Goal: Information Seeking & Learning: Find contact information

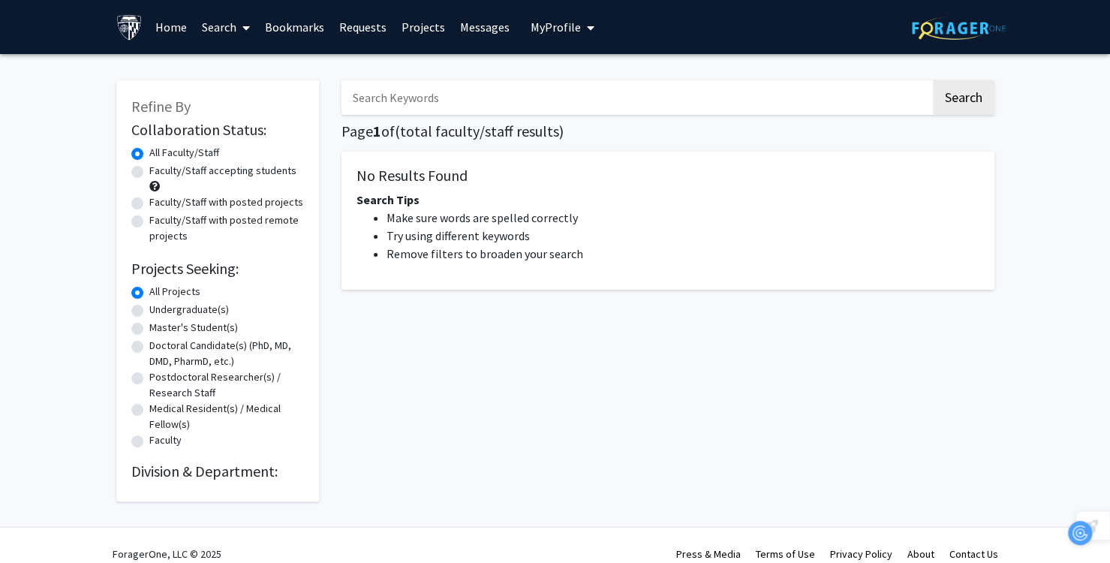
click at [565, 96] on input "Search Keywords" at bounding box center [636, 97] width 589 height 35
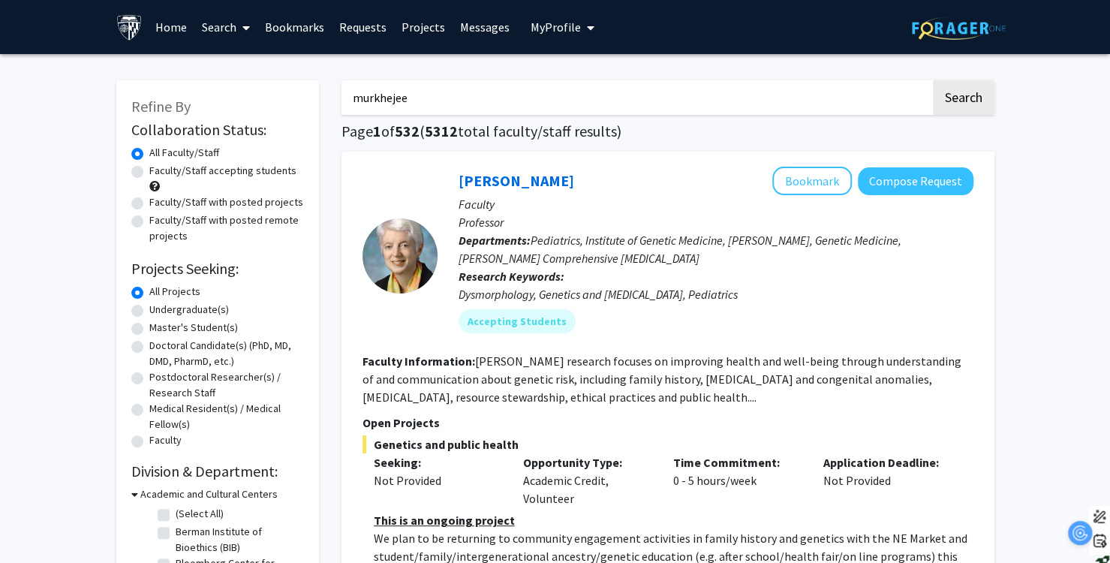
click at [933, 80] on button "Search" at bounding box center [964, 97] width 62 height 35
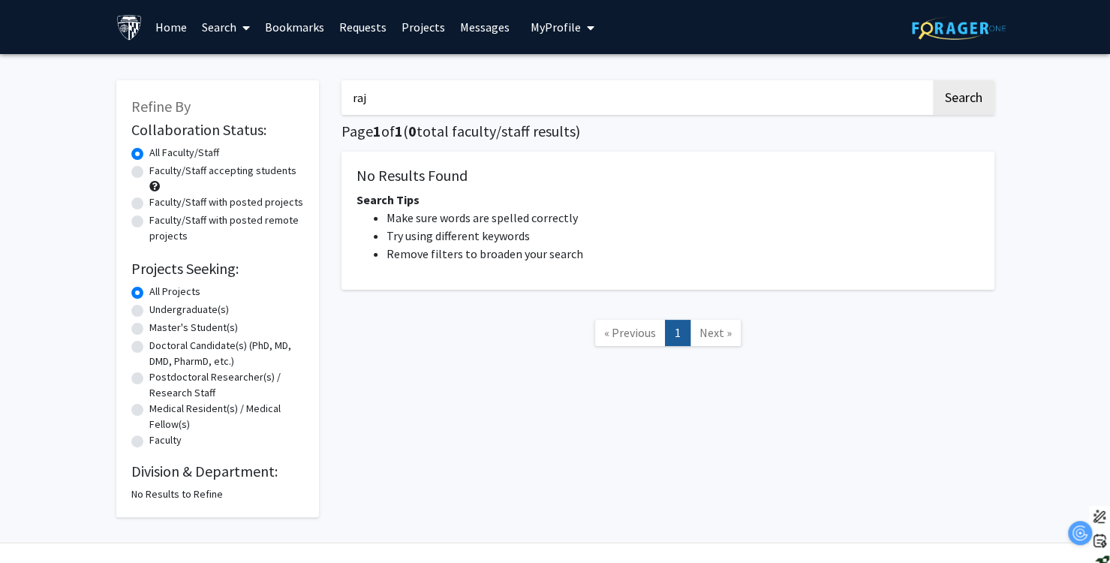
click at [933, 80] on button "Search" at bounding box center [964, 97] width 62 height 35
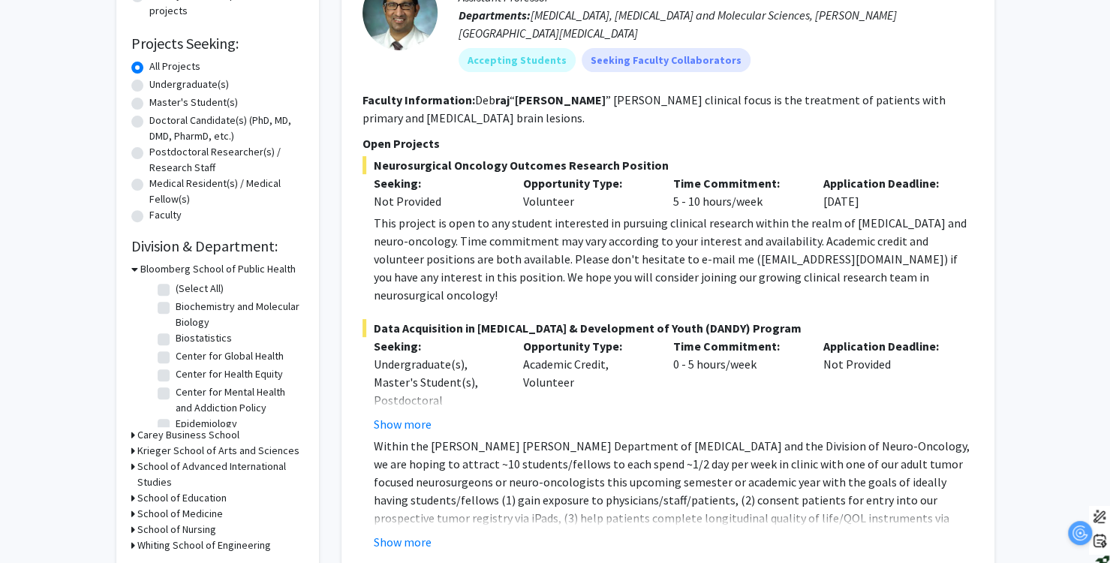
scroll to position [300, 0]
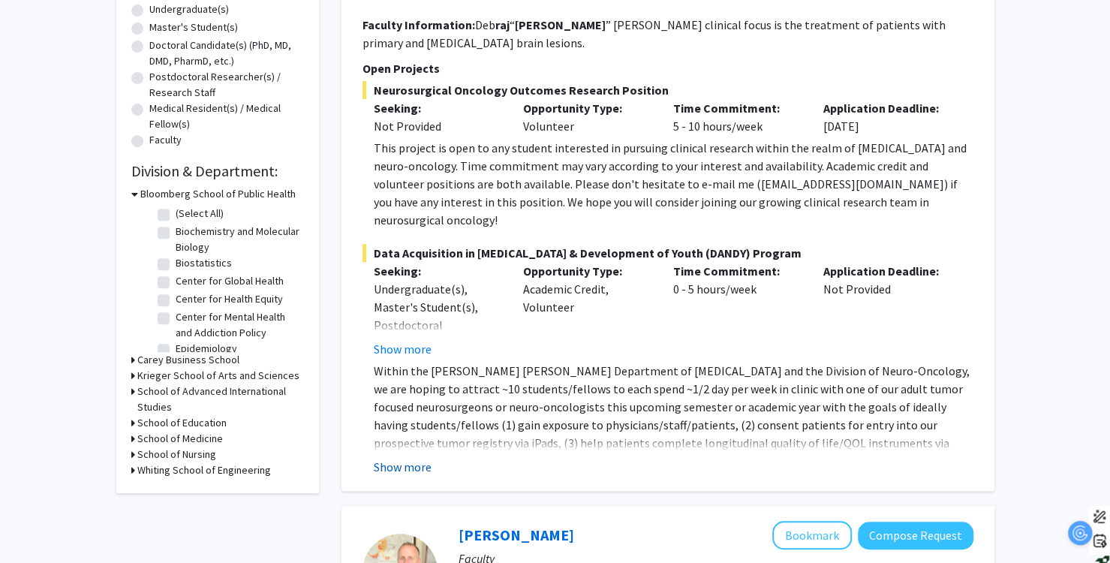
click at [396, 458] on button "Show more" at bounding box center [403, 467] width 58 height 18
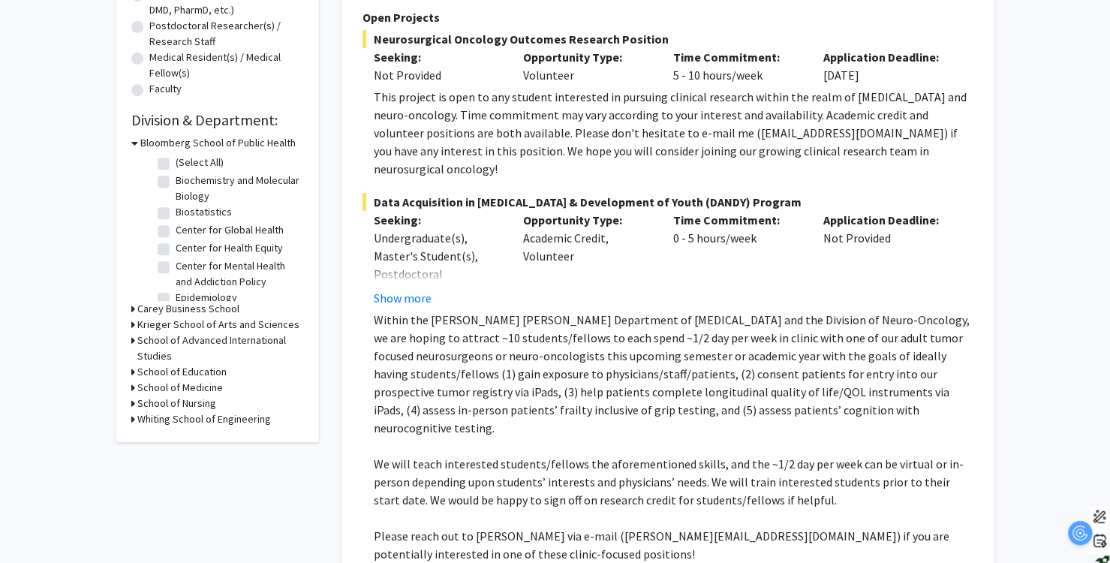
scroll to position [375, 0]
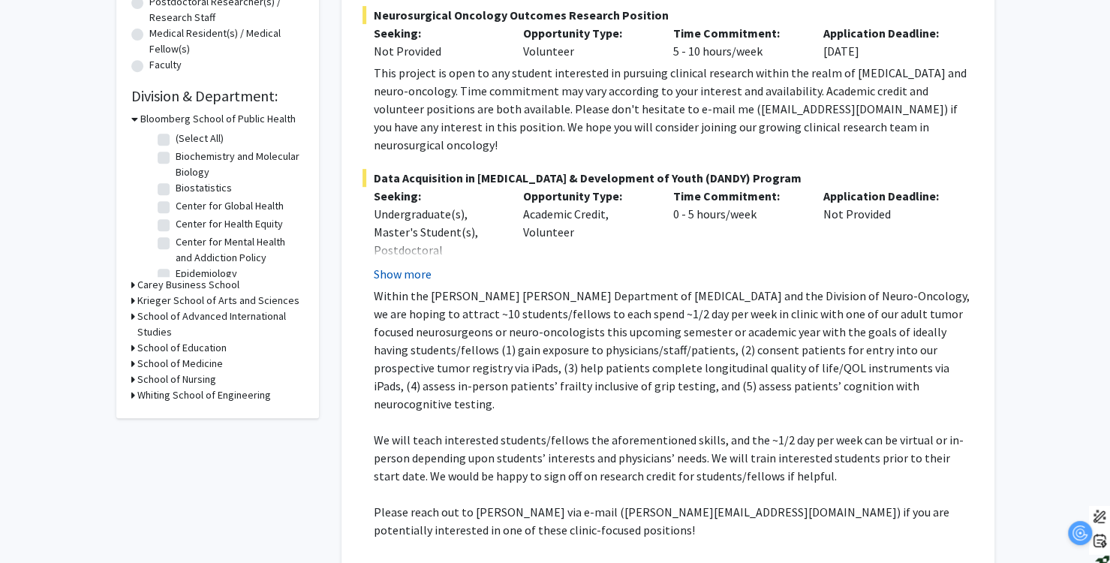
click at [425, 265] on button "Show more" at bounding box center [403, 274] width 58 height 18
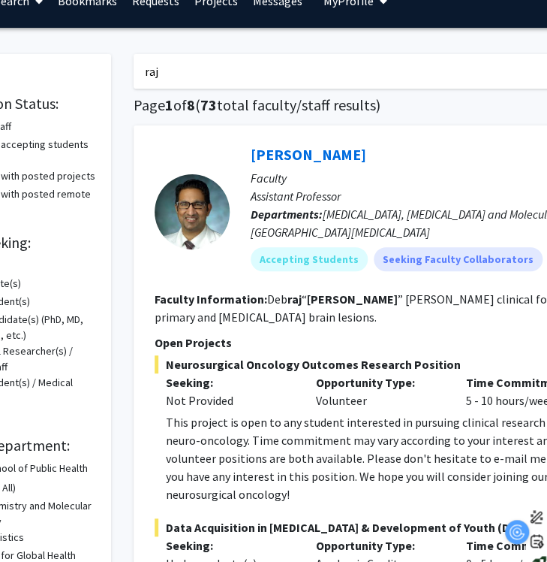
scroll to position [27, 104]
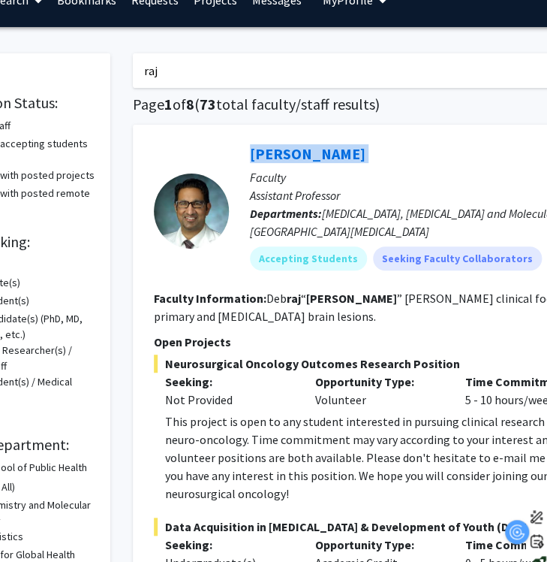
drag, startPoint x: 392, startPoint y: 155, endPoint x: 218, endPoint y: 160, distance: 173.5
click at [219, 160] on section "[PERSON_NAME] Bookmark Compose Request Faculty Assistant Professor Departments:…" at bounding box center [459, 211] width 611 height 142
copy section "[PERSON_NAME] Bookmark Compose Request"
click at [473, 206] on span "[MEDICAL_DATA], [MEDICAL_DATA] and Molecular Sciences, [PERSON_NAME][GEOGRAPHIC…" at bounding box center [469, 222] width 438 height 33
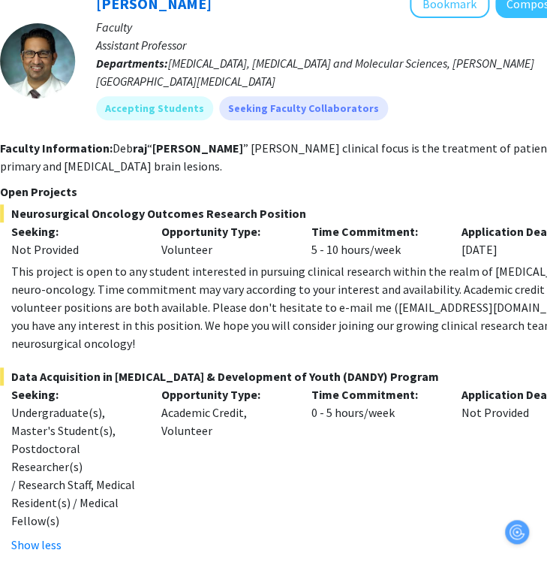
scroll to position [177, 258]
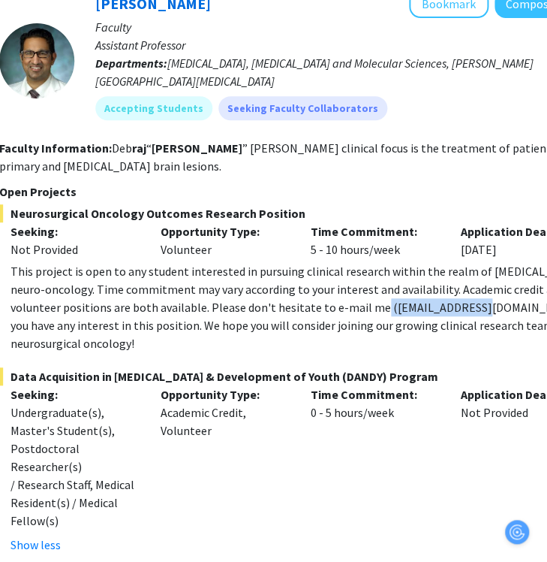
drag, startPoint x: 331, startPoint y: 309, endPoint x: 435, endPoint y: 309, distance: 104.4
click at [435, 309] on div "This project is open to any student interested in pursuing clinical research wi…" at bounding box center [311, 307] width 600 height 90
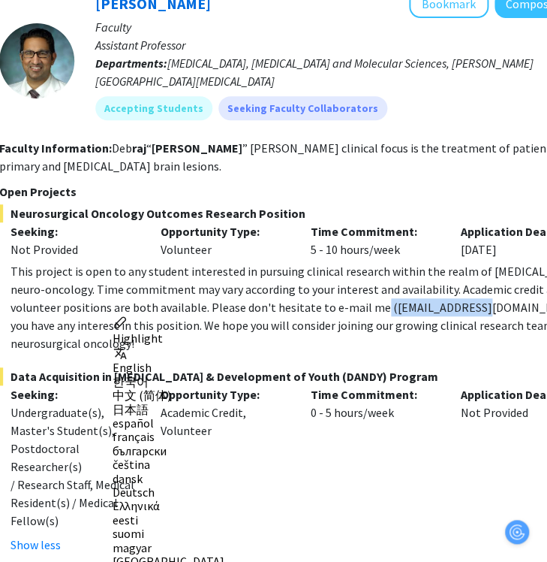
copy div "[EMAIL_ADDRESS][DOMAIN_NAME]"
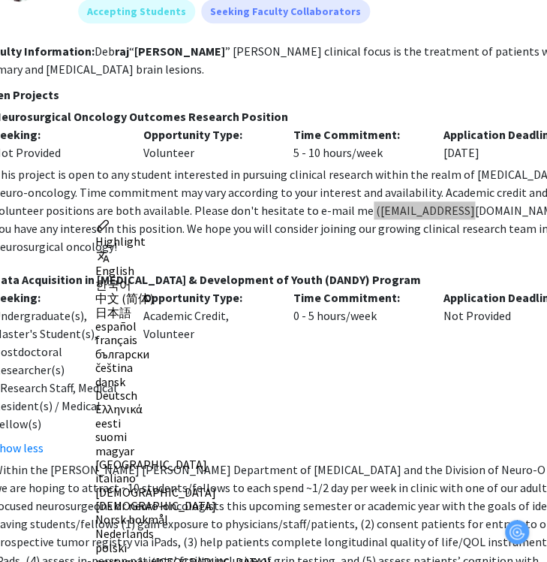
scroll to position [274, 272]
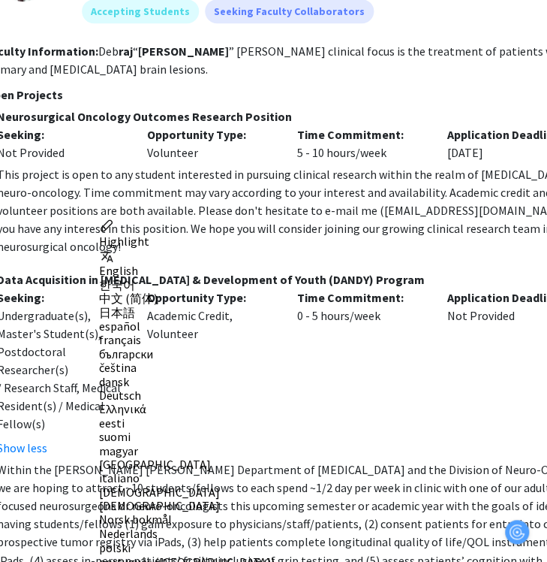
click at [305, 319] on div "Time Commitment: 0 - 5 hours/week" at bounding box center [361, 372] width 150 height 168
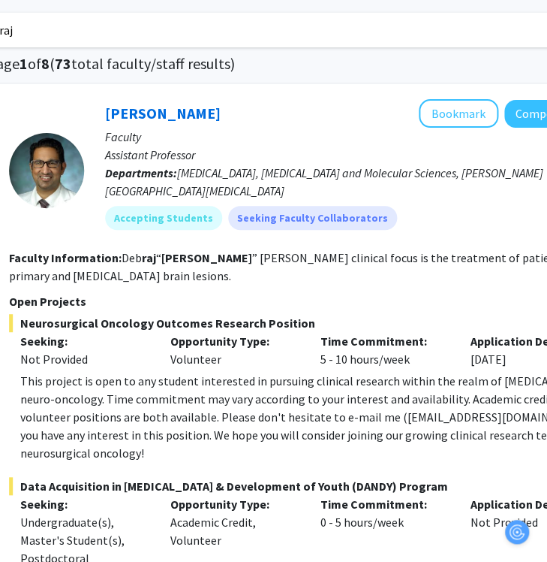
scroll to position [55, 249]
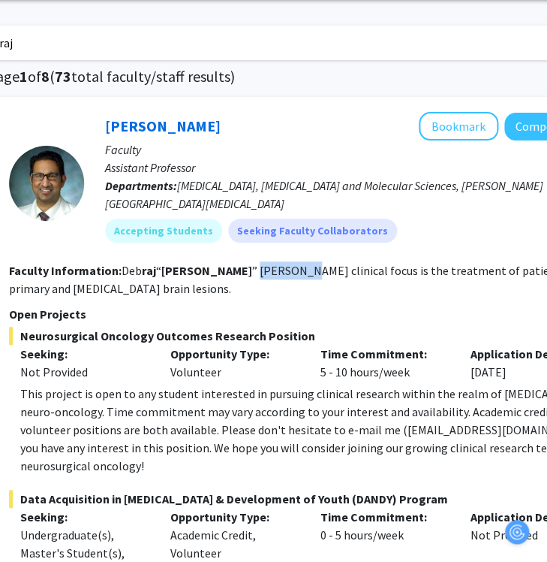
drag, startPoint x: 188, startPoint y: 271, endPoint x: 237, endPoint y: 270, distance: 49.6
click at [237, 270] on fg-read-more "[PERSON_NAME] “ [PERSON_NAME] ” [PERSON_NAME] clinical focus is the treatment o…" at bounding box center [300, 279] width 583 height 33
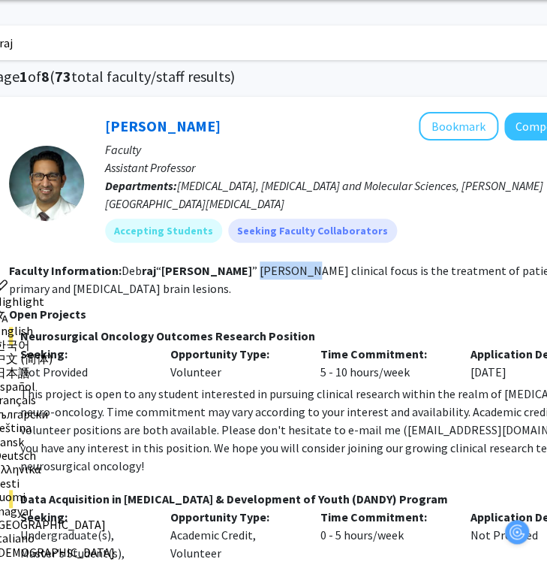
copy fg-read-more "[PERSON_NAME]"
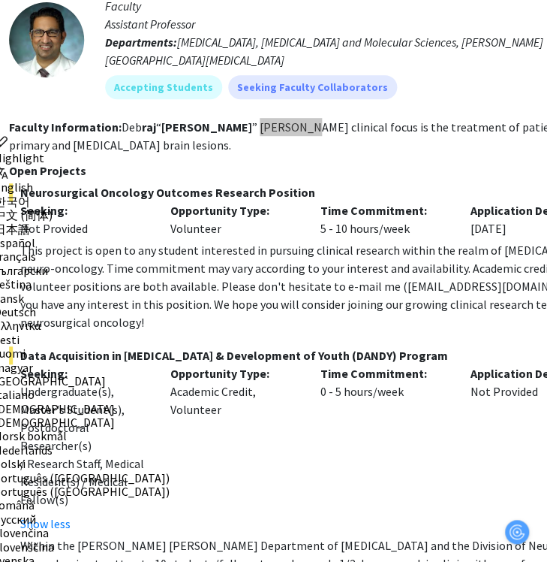
scroll to position [205, 249]
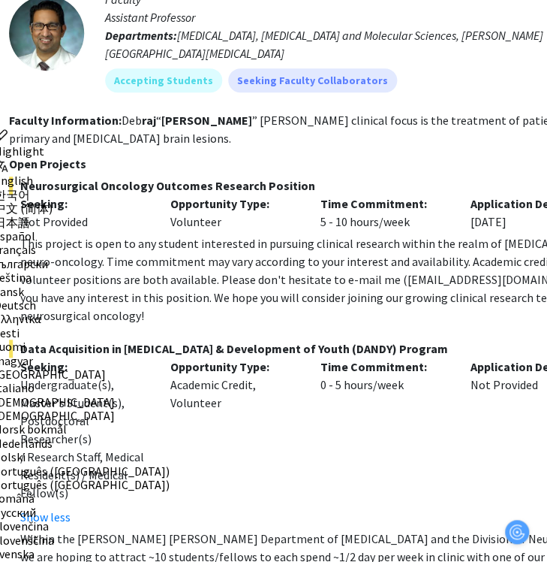
click at [239, 295] on div "This project is open to any student interested in pursuing clinical research wi…" at bounding box center [320, 279] width 600 height 90
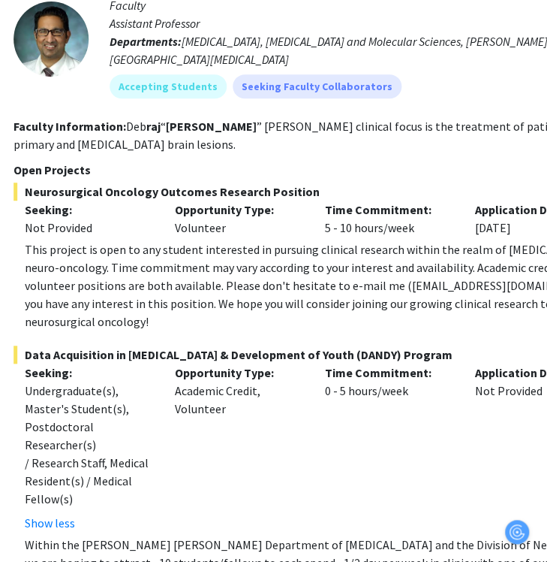
scroll to position [199, 245]
drag, startPoint x: 25, startPoint y: 188, endPoint x: 326, endPoint y: 199, distance: 301.3
click at [326, 199] on span "Neurosurgical Oncology Outcomes Research Position" at bounding box center [318, 191] width 611 height 18
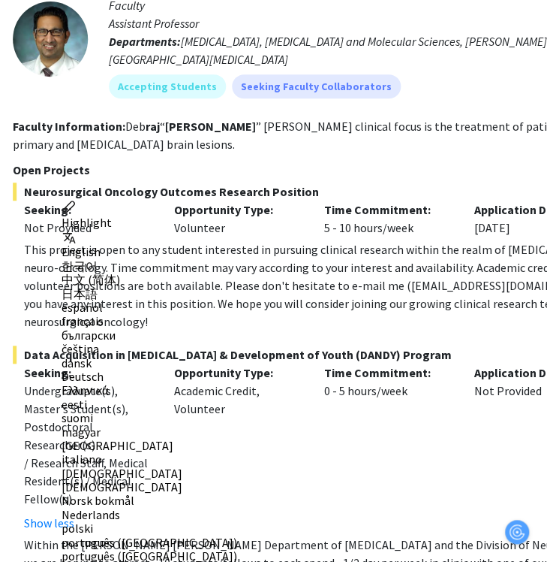
copy span "Neurosurgical Oncology Outcomes Research Position"
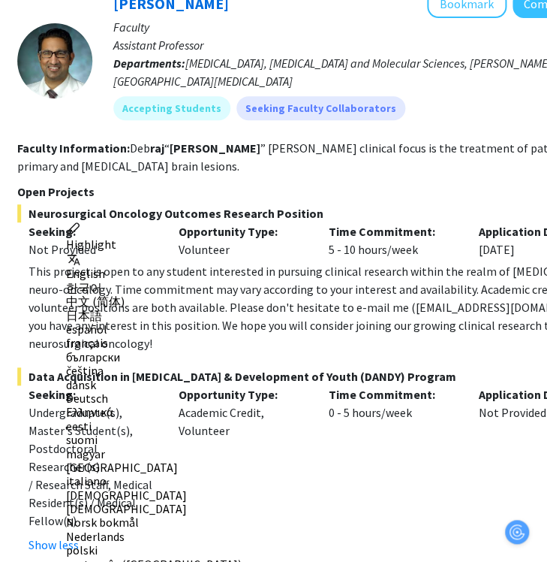
scroll to position [141, 240]
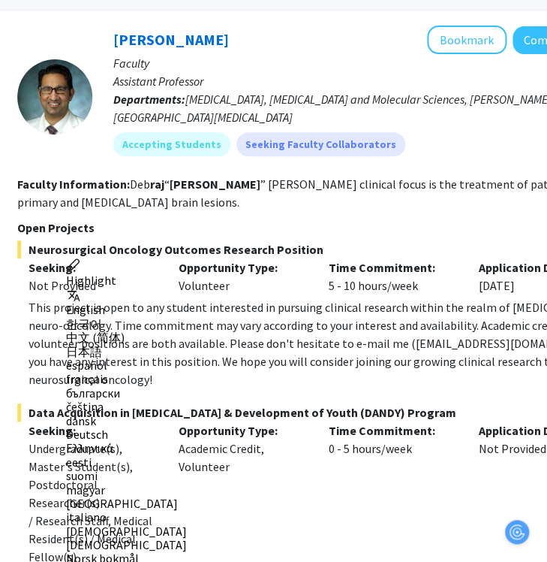
click at [314, 370] on fg-project-list "Neurosurgical Oncology Outcomes Research Position Seeking: Not Provided Opportu…" at bounding box center [322, 563] width 611 height 647
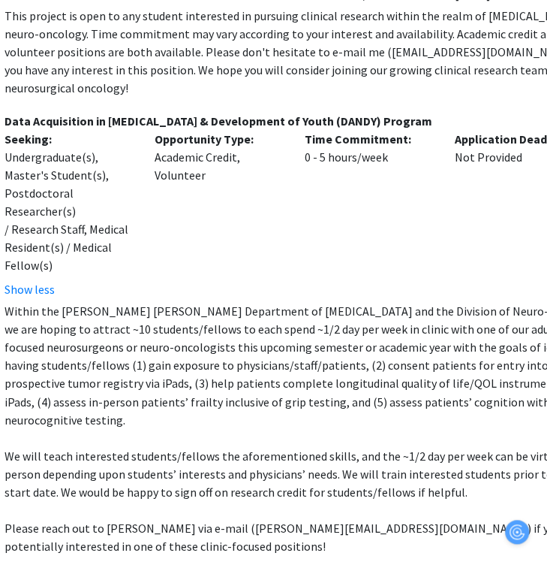
scroll to position [441, 264]
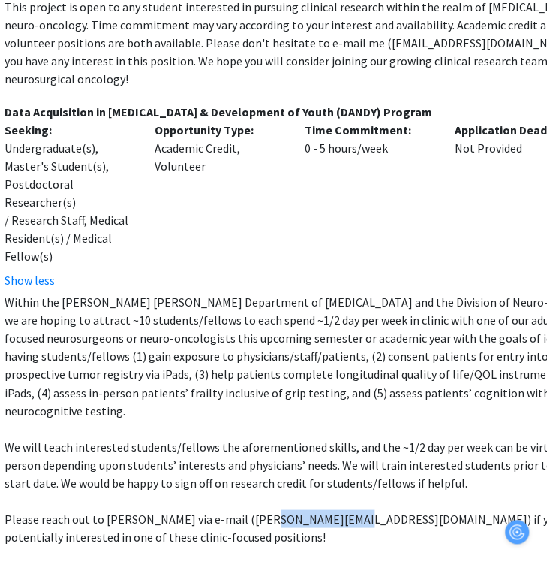
drag, startPoint x: 248, startPoint y: 462, endPoint x: 324, endPoint y: 470, distance: 76.9
click at [324, 509] on p "Please reach out to [PERSON_NAME] via e-mail ([PERSON_NAME][EMAIL_ADDRESS][DOMA…" at bounding box center [305, 527] width 600 height 36
copy p "[PERSON_NAME][EMAIL_ADDRESS][DOMAIN_NAME]"
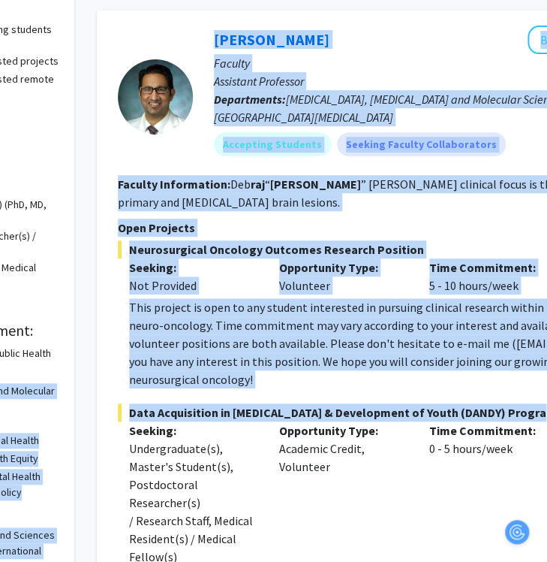
scroll to position [141, 94]
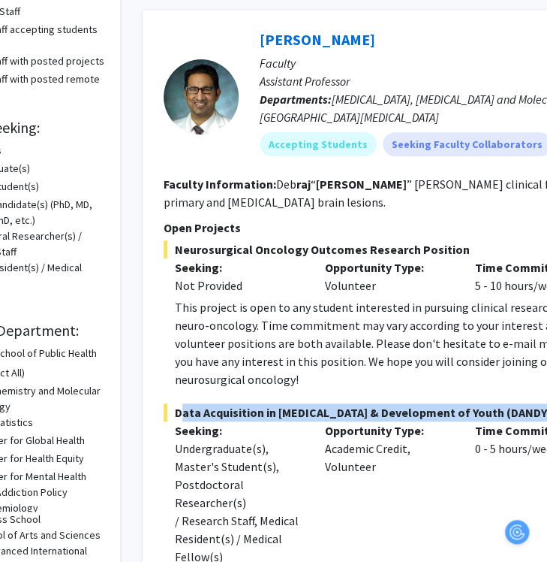
drag, startPoint x: 435, startPoint y: 395, endPoint x: 175, endPoint y: 399, distance: 260.6
click at [175, 403] on span "Data Acquisition in [MEDICAL_DATA] & Development of Youth (DANDY) Program" at bounding box center [469, 412] width 611 height 18
copy span "Data Acquisition in [MEDICAL_DATA] & Development of Youth (DANDY) Program"
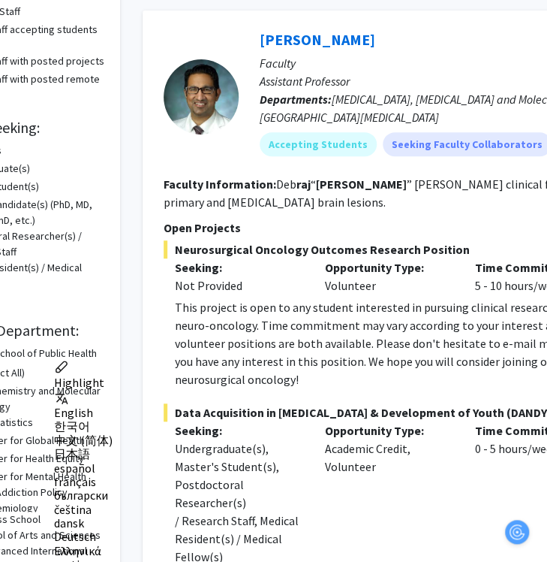
click at [483, 330] on div "This project is open to any student interested in pursuing clinical research wi…" at bounding box center [475, 343] width 600 height 90
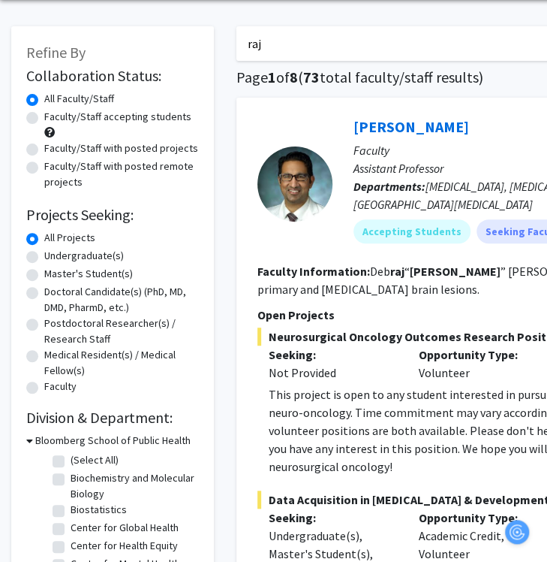
scroll to position [0, 0]
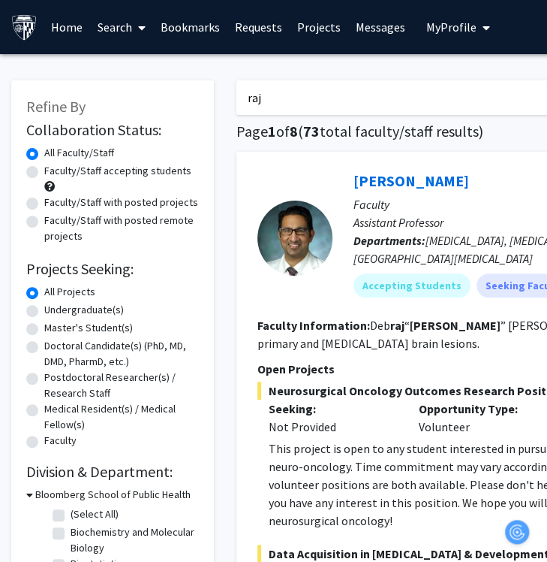
drag, startPoint x: 345, startPoint y: 104, endPoint x: 32, endPoint y: 106, distance: 313.8
type input "haroon"
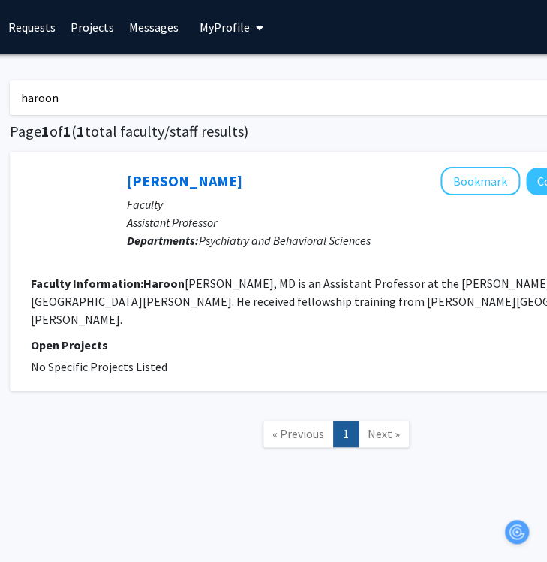
scroll to position [0, 354]
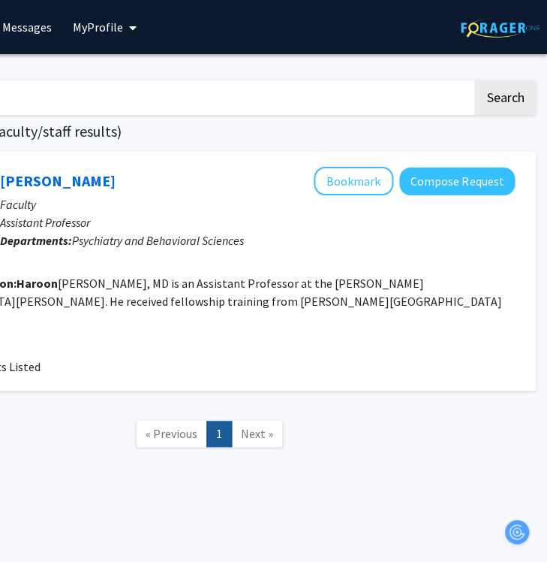
click at [306, 288] on fg-read-more "[PERSON_NAME], MD is an Assistant Professor at the [PERSON_NAME][GEOGRAPHIC_DAT…" at bounding box center [203, 301] width 598 height 51
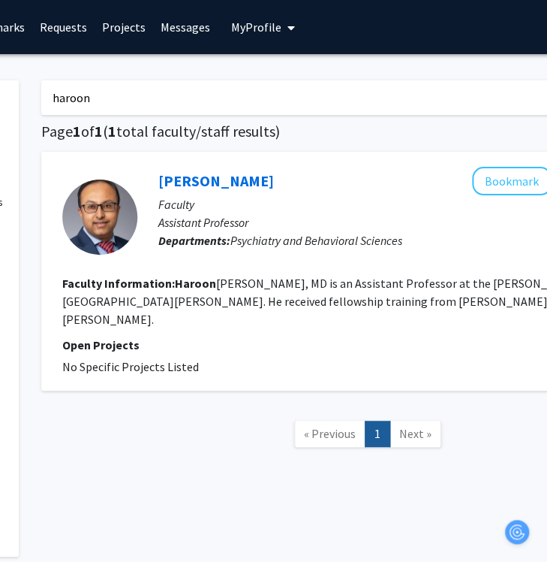
scroll to position [0, 189]
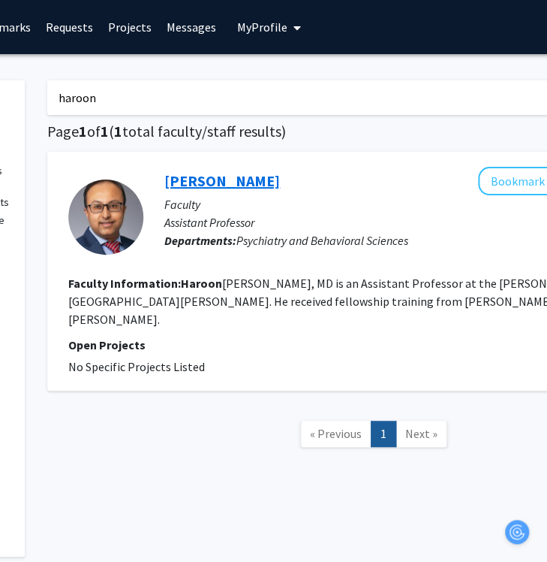
click at [276, 179] on link "[PERSON_NAME]" at bounding box center [222, 180] width 116 height 19
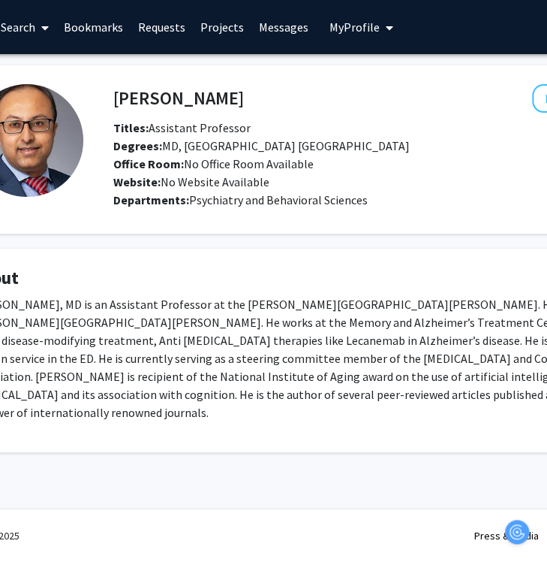
scroll to position [5, 96]
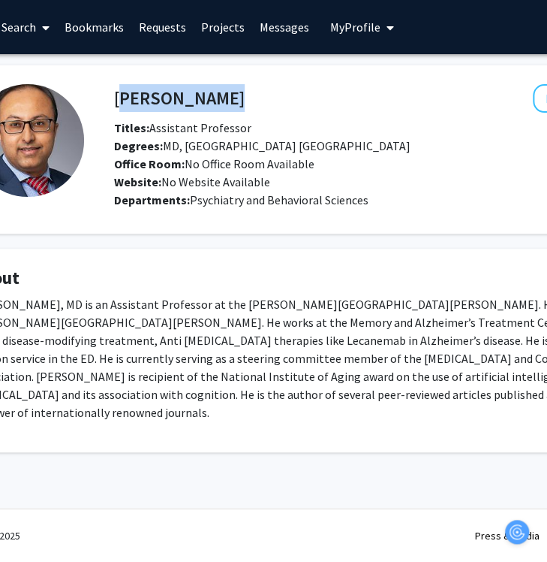
click at [113, 94] on div "[PERSON_NAME] Bookmark Compose Request" at bounding box center [426, 98] width 646 height 29
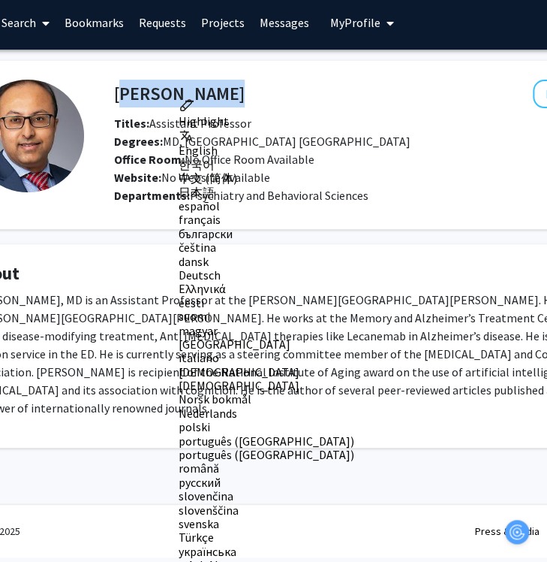
copy h4 "[PERSON_NAME]"
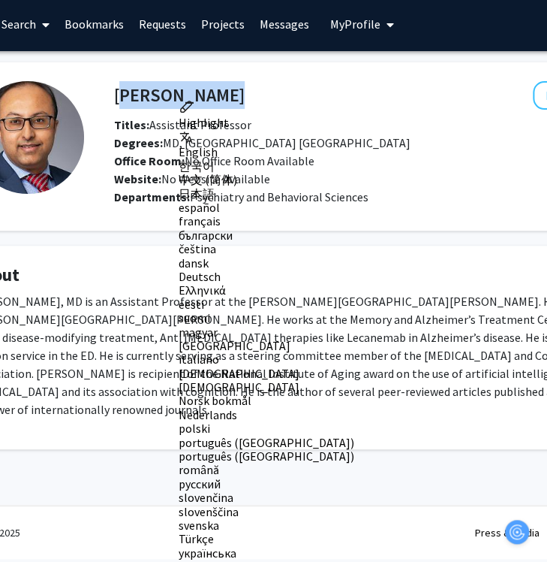
scroll to position [0, 96]
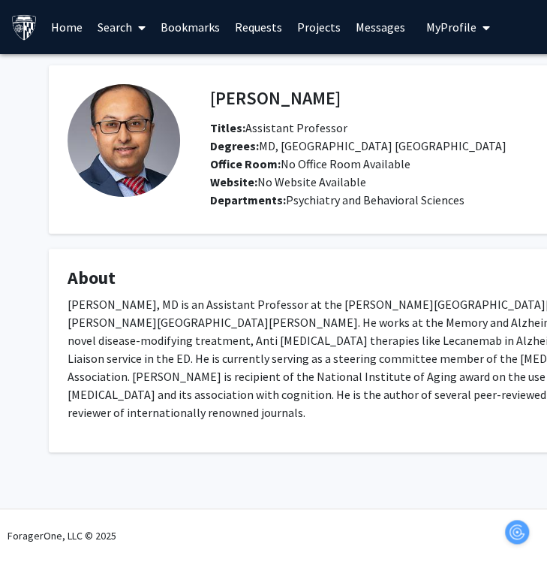
scroll to position [11, 0]
click at [111, 23] on link "Search" at bounding box center [121, 27] width 63 height 53
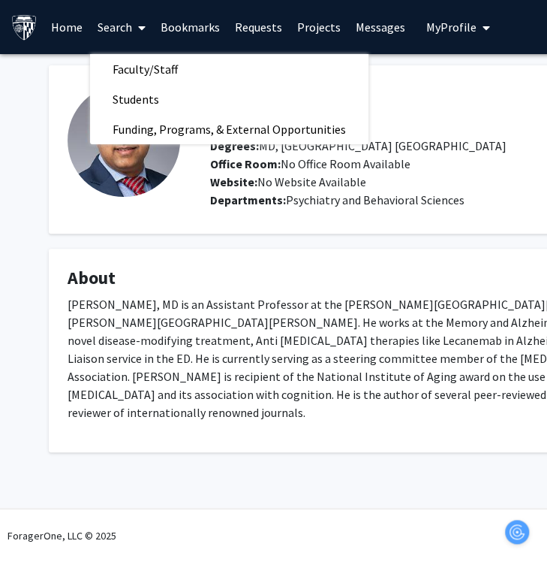
click at [65, 23] on link "Home" at bounding box center [67, 27] width 47 height 53
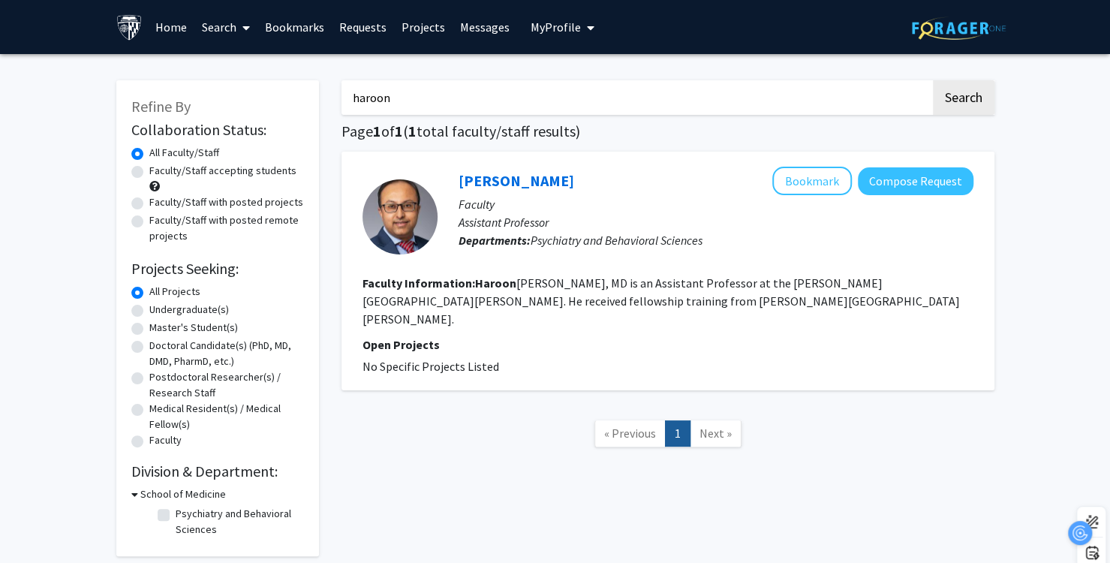
drag, startPoint x: 447, startPoint y: 100, endPoint x: 115, endPoint y: 106, distance: 332.7
click at [113, 110] on div "Refine By Collaboration Status: Collaboration Status All Faculty/Staff Collabor…" at bounding box center [555, 310] width 901 height 491
type input "A"
type input "anja"
click at [547, 80] on button "Search" at bounding box center [964, 97] width 62 height 35
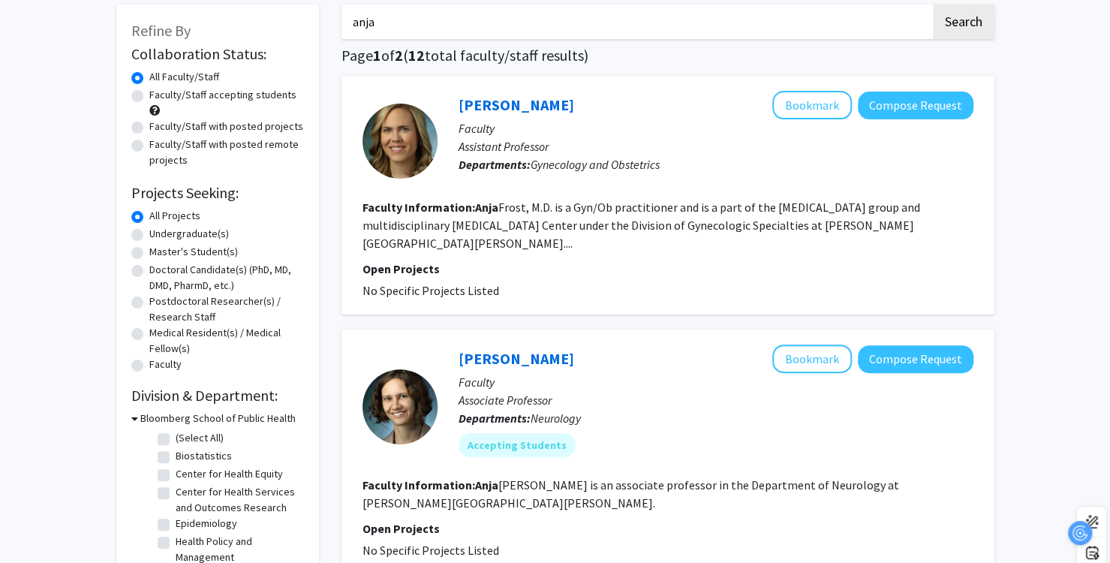
scroll to position [150, 0]
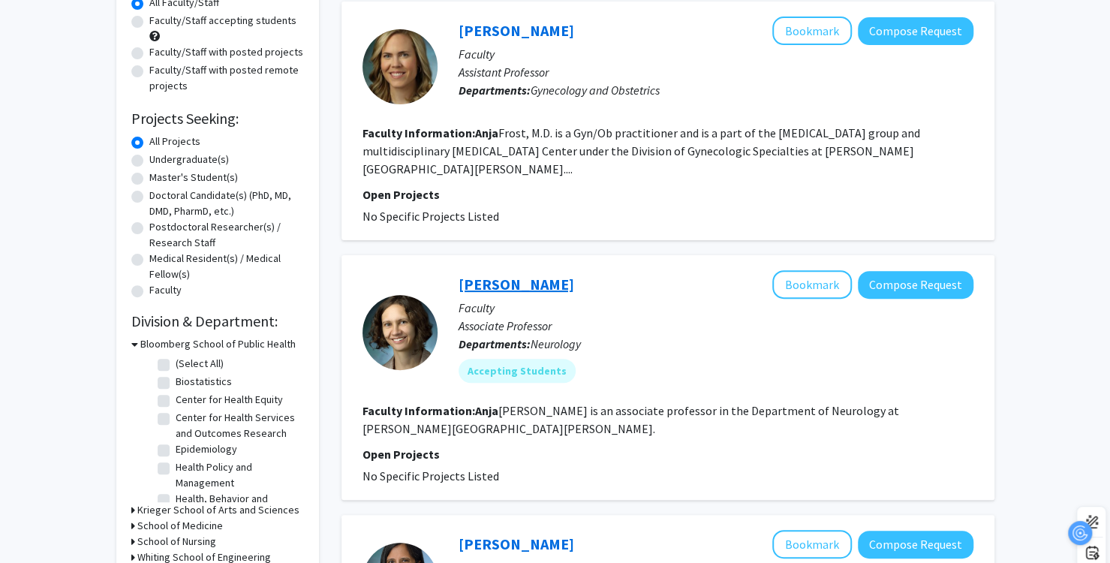
click at [500, 275] on link "Anja Soldan" at bounding box center [517, 284] width 116 height 19
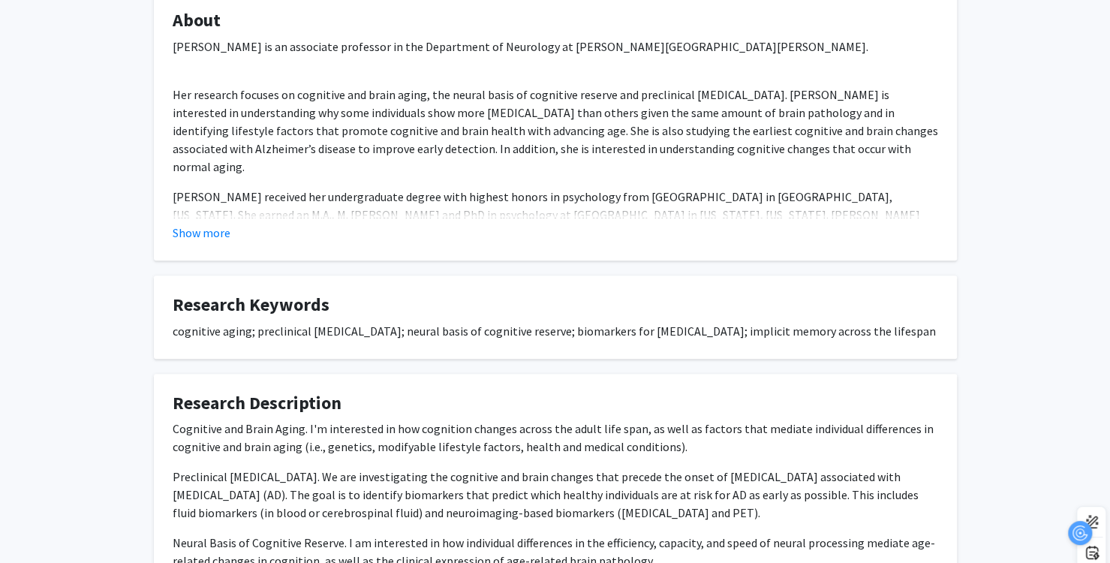
scroll to position [300, 0]
click at [223, 236] on button "Show more" at bounding box center [202, 232] width 58 height 18
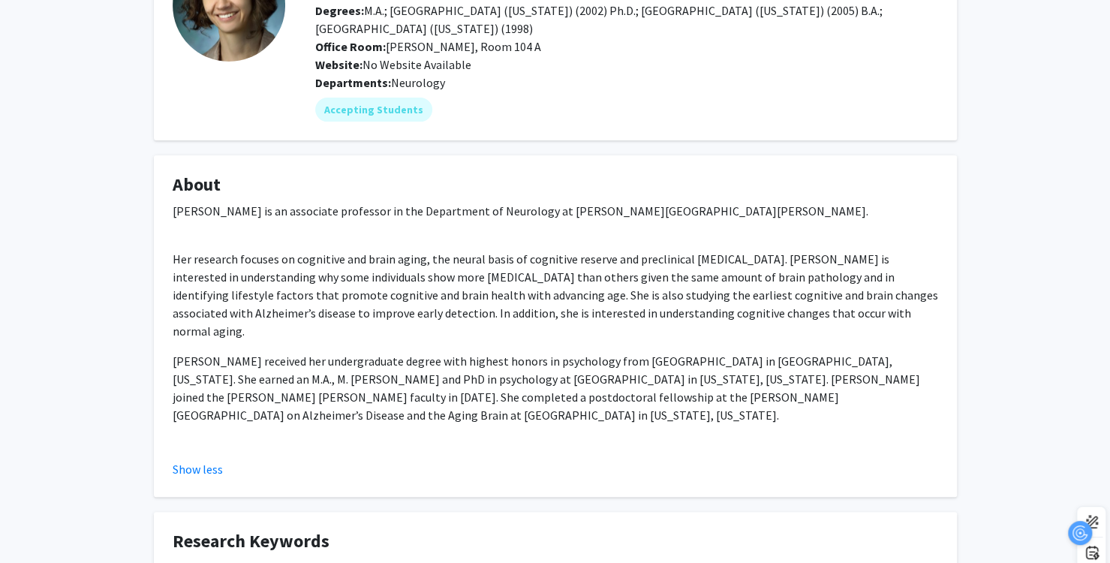
scroll to position [134, 0]
drag, startPoint x: 359, startPoint y: 144, endPoint x: 270, endPoint y: 314, distance: 191.8
click at [270, 314] on p "Her research focuses on cognitive and brain aging, the neural basis of cognitiv…" at bounding box center [556, 297] width 766 height 90
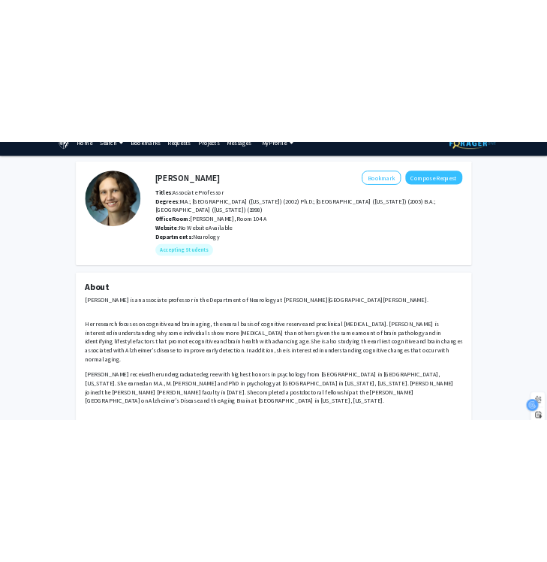
scroll to position [0, 0]
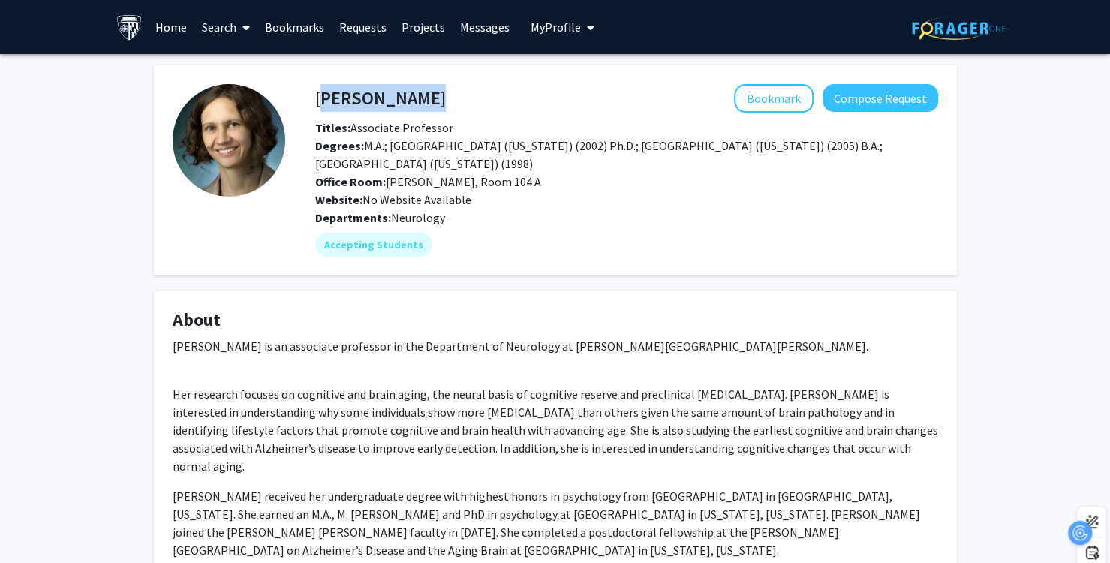
drag, startPoint x: 432, startPoint y: 101, endPoint x: 320, endPoint y: 101, distance: 111.9
click at [320, 101] on div "Anja Soldan Bookmark Compose Request" at bounding box center [627, 98] width 646 height 29
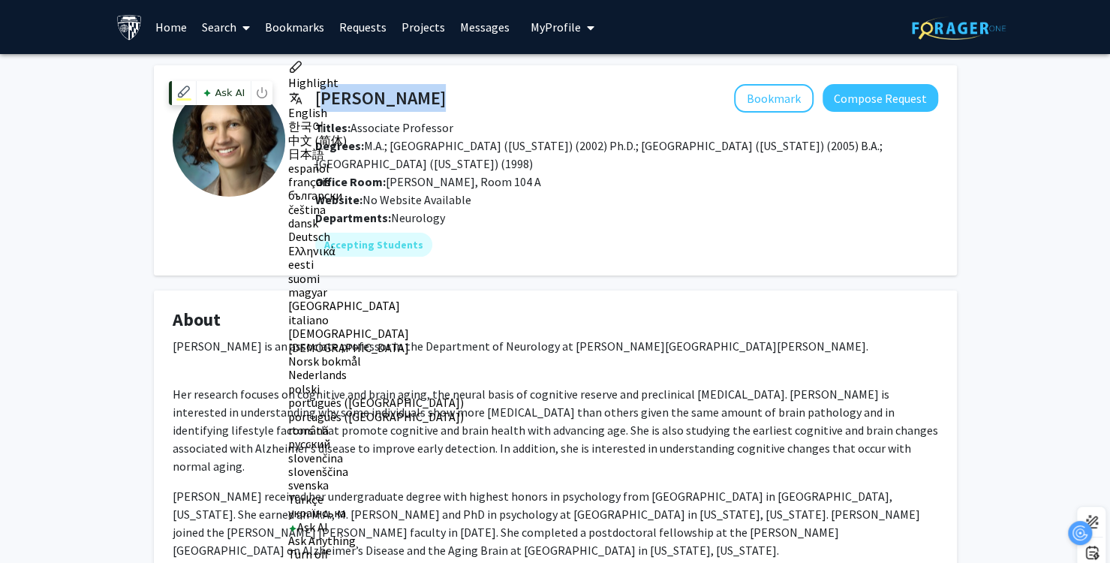
copy h4 "Anja Soldan"
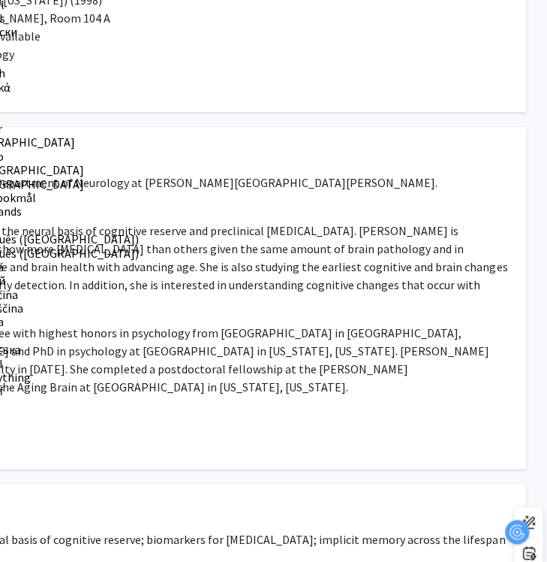
scroll to position [164, 354]
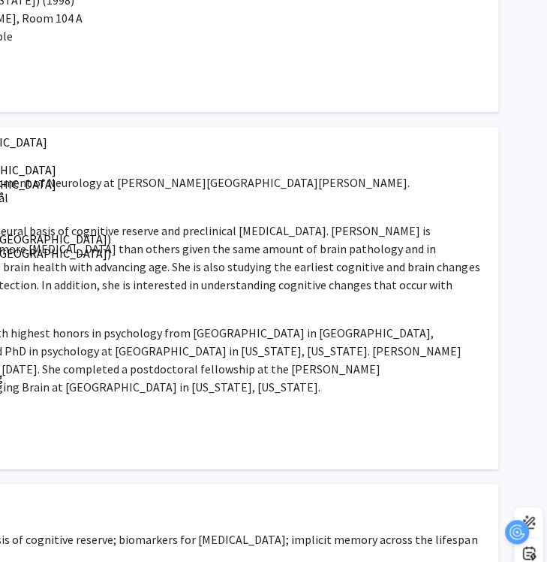
drag, startPoint x: 131, startPoint y: 263, endPoint x: 545, endPoint y: 282, distance: 414.9
click at [545, 282] on div "Anja Soldan Bookmark Compose Request Titles: Associate Professor Degrees: M.A.;…" at bounding box center [96, 394] width 901 height 1009
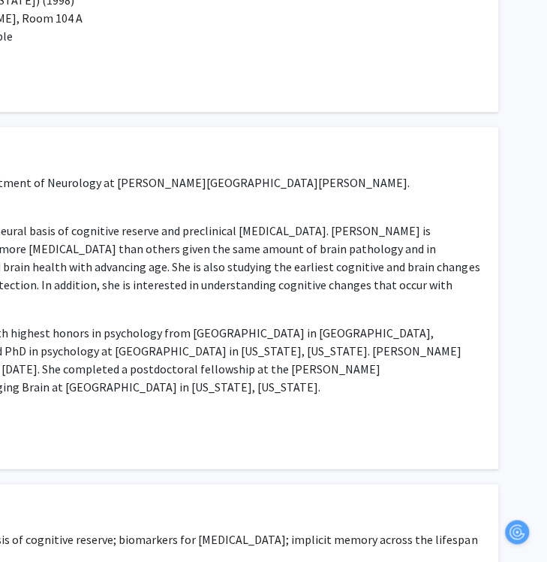
copy p "cognitive and brain aging, the neural basis of cognitive reserve and preclinica…"
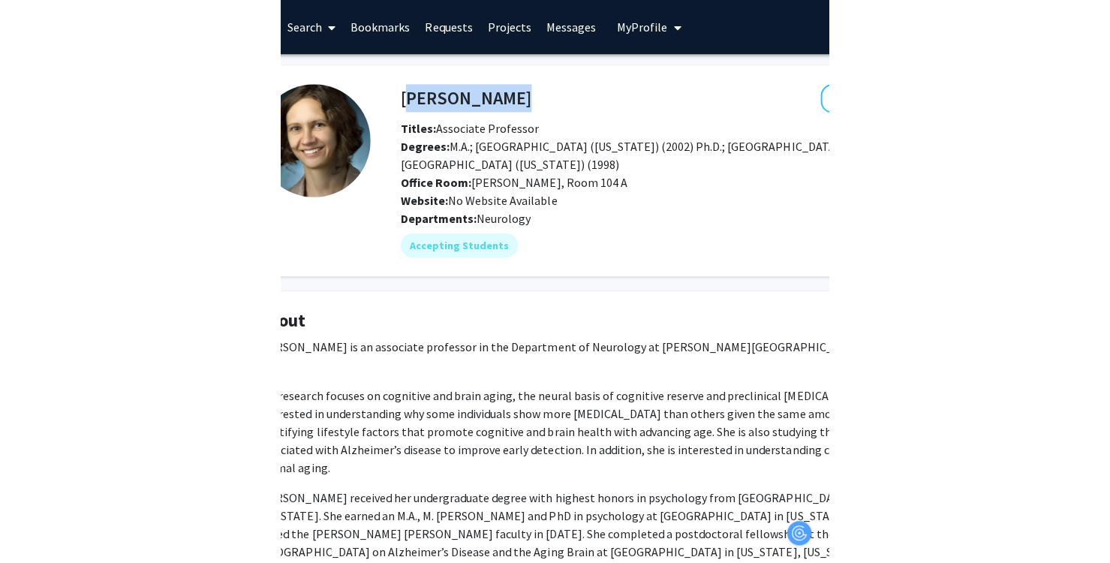
scroll to position [0, 11]
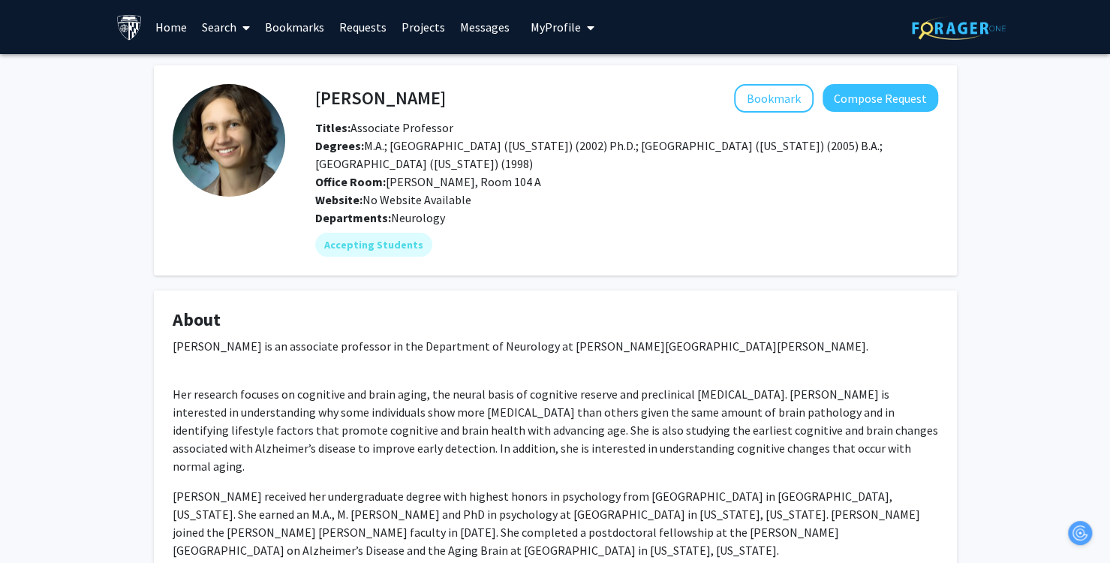
click at [425, 343] on p "Dr. Anja Soldan is an associate professor in the Department of Neurology at Joh…" at bounding box center [556, 346] width 766 height 18
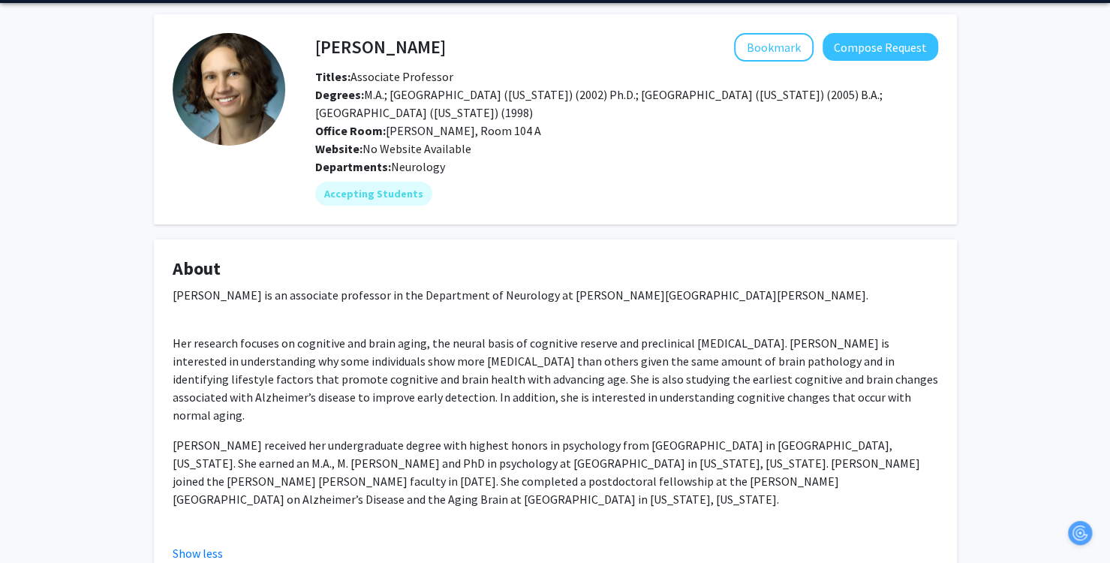
scroll to position [75, 11]
